Goal: Find specific page/section

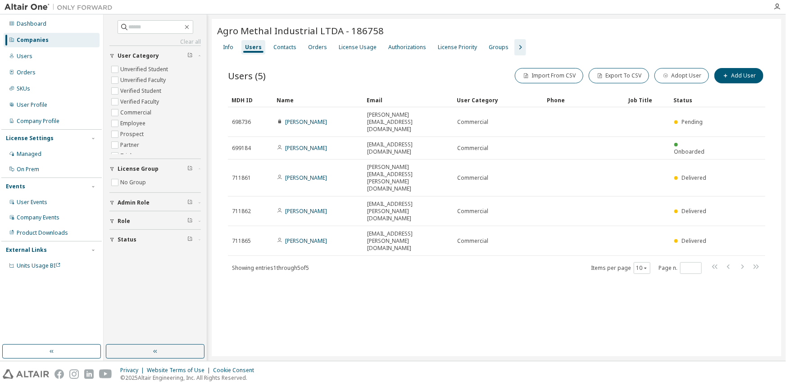
click at [256, 46] on div "Users" at bounding box center [253, 47] width 17 height 7
click at [27, 59] on div "Users" at bounding box center [25, 56] width 16 height 7
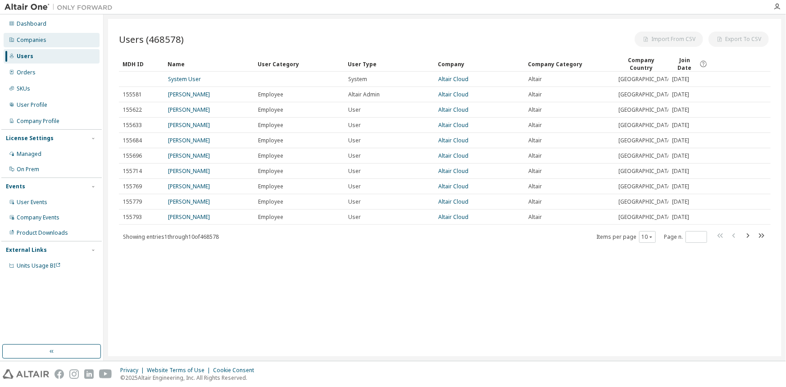
click at [36, 40] on div "Companies" at bounding box center [32, 39] width 30 height 7
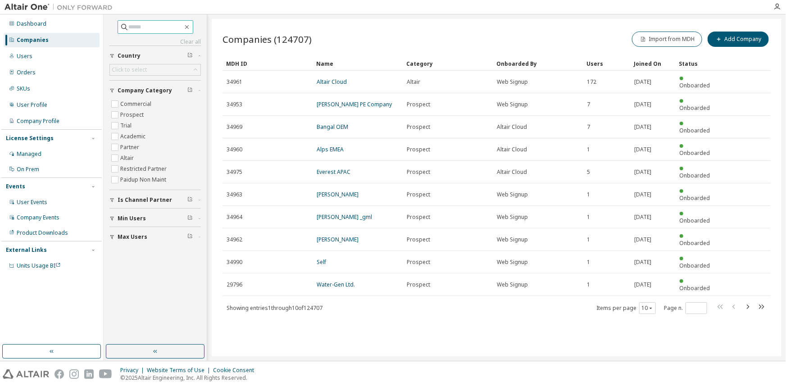
click at [150, 27] on input "text" at bounding box center [156, 27] width 54 height 9
type input "**********"
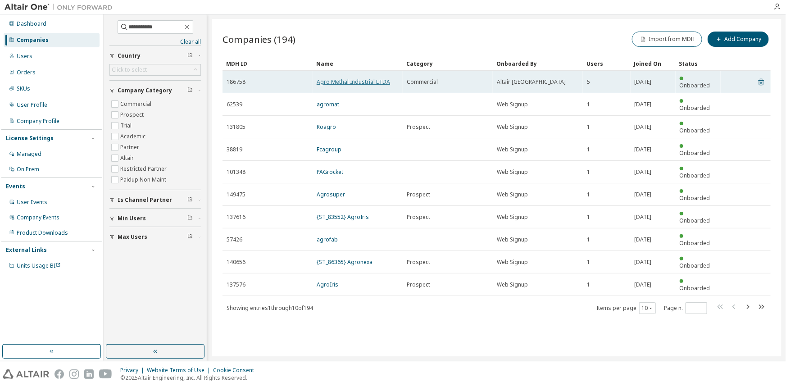
click at [361, 78] on link "Agro Methal Industrial LTDA" at bounding box center [353, 82] width 73 height 8
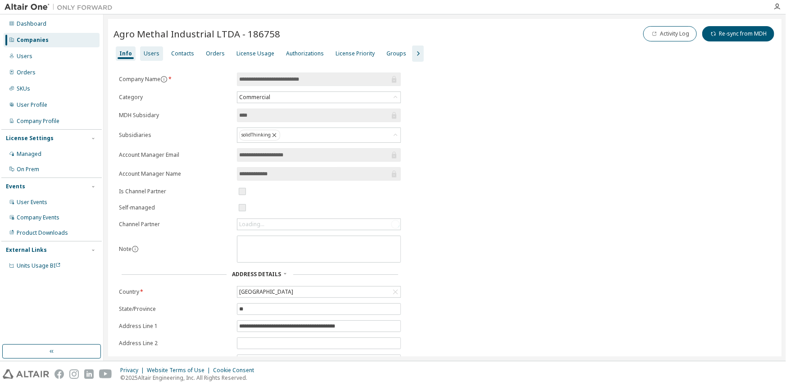
click at [155, 54] on div "Users" at bounding box center [152, 53] width 16 height 7
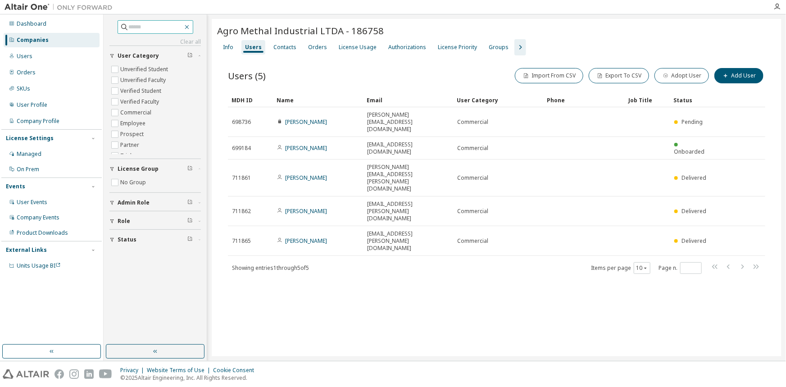
click at [189, 25] on icon "button" at bounding box center [187, 27] width 4 height 4
click at [191, 26] on icon "button" at bounding box center [186, 26] width 7 height 7
